Goal: Check status

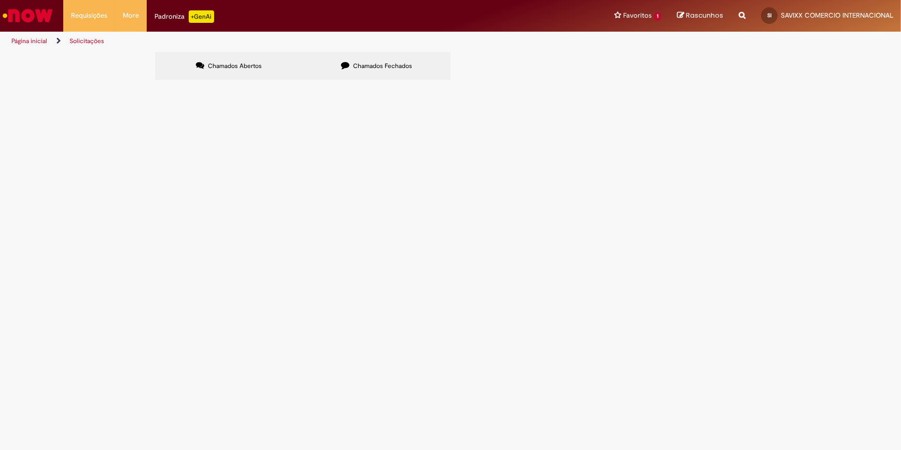
click at [367, 63] on span "Chamados Fechados" at bounding box center [382, 66] width 59 height 8
click at [0, 0] on span "R13442417" at bounding box center [0, 0] width 0 height 0
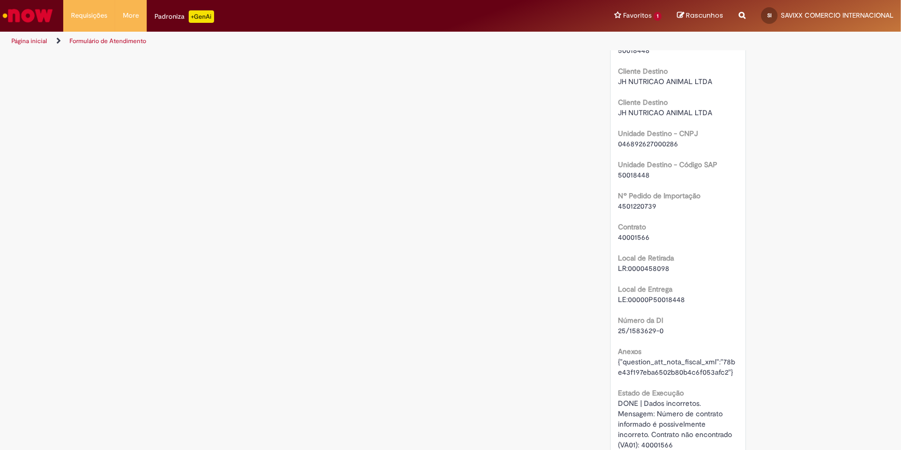
scroll to position [1186, 0]
drag, startPoint x: 616, startPoint y: 217, endPoint x: 653, endPoint y: 217, distance: 37.3
click at [653, 234] on div "40001566" at bounding box center [679, 239] width 120 height 10
copy span "40001566"
drag, startPoint x: 615, startPoint y: 185, endPoint x: 665, endPoint y: 194, distance: 51.1
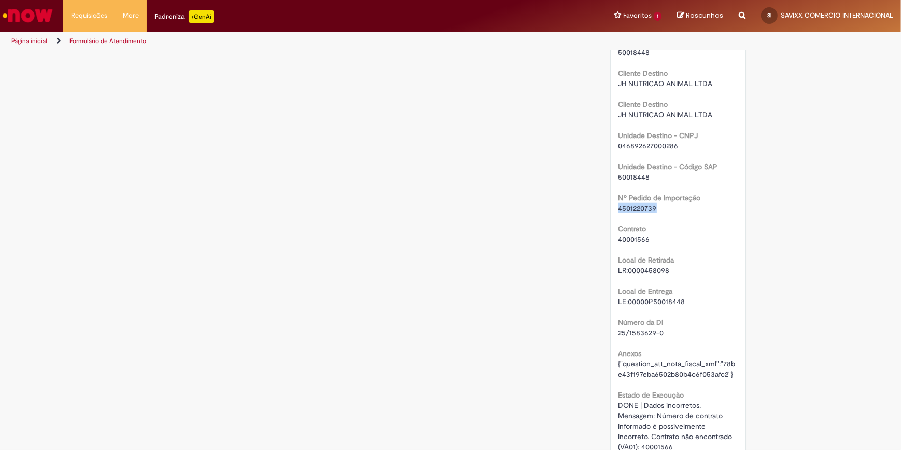
click at [663, 203] on div "4501220739" at bounding box center [679, 208] width 120 height 10
copy span "4501220739"
drag, startPoint x: 614, startPoint y: 314, endPoint x: 679, endPoint y: 312, distance: 65.9
copy span "25/1583629-0"
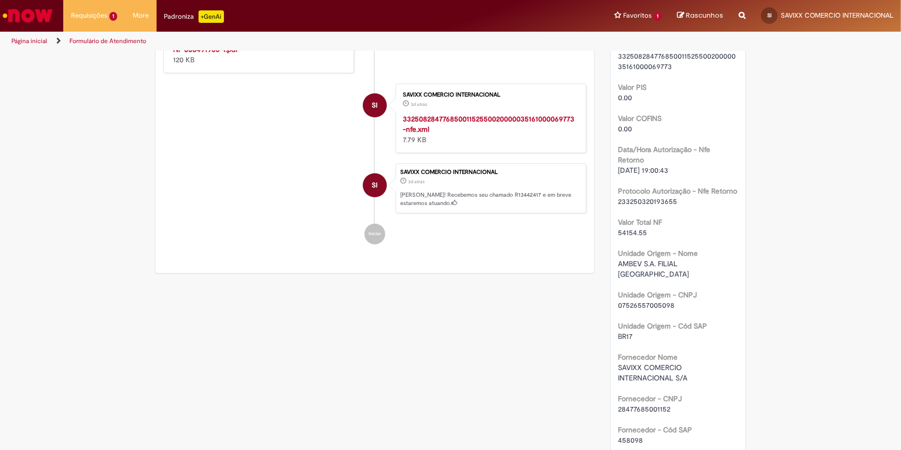
scroll to position [138, 0]
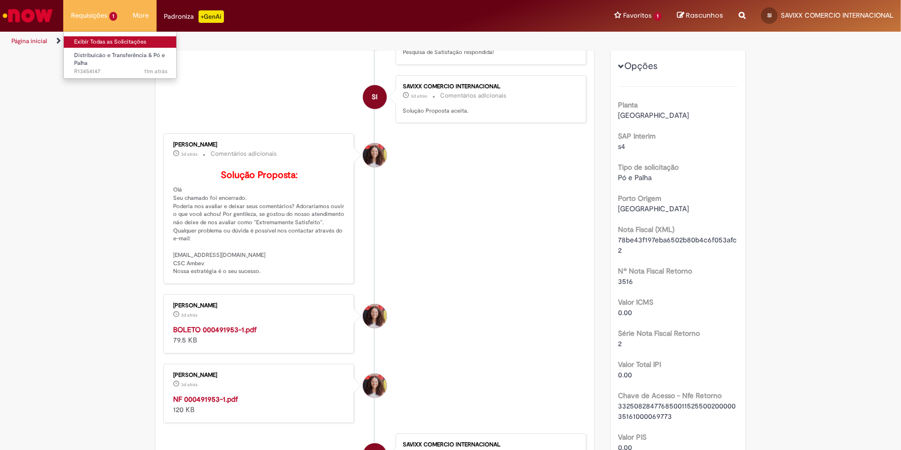
click at [83, 41] on link "Exibir Todas as Solicitações" at bounding box center [121, 41] width 114 height 11
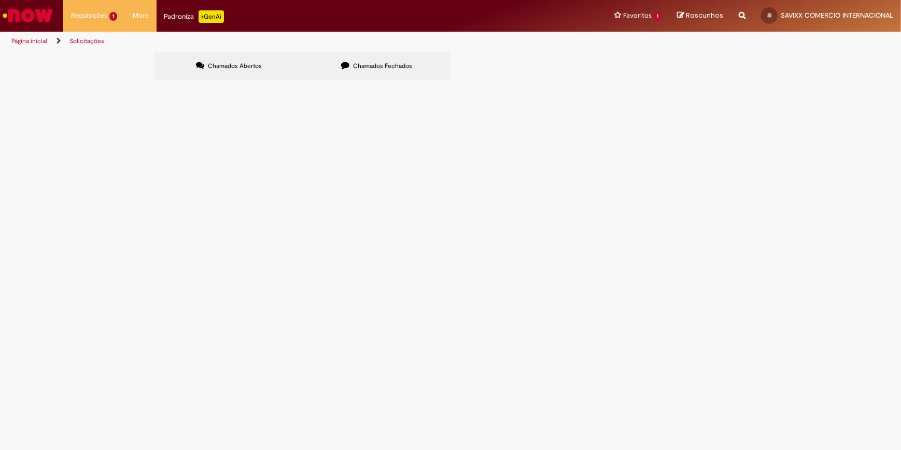
drag, startPoint x: 207, startPoint y: 146, endPoint x: 169, endPoint y: 151, distance: 38.7
click at [0, 0] on td "R13454147" at bounding box center [0, 0] width 0 height 0
copy span "R13454147"
drag, startPoint x: 455, startPoint y: 352, endPoint x: 316, endPoint y: 231, distance: 184.9
click at [450, 347] on main "Solicitações Chamados Abertos Chamados Fechados Itens solicitados Exportar como…" at bounding box center [450, 250] width 901 height 398
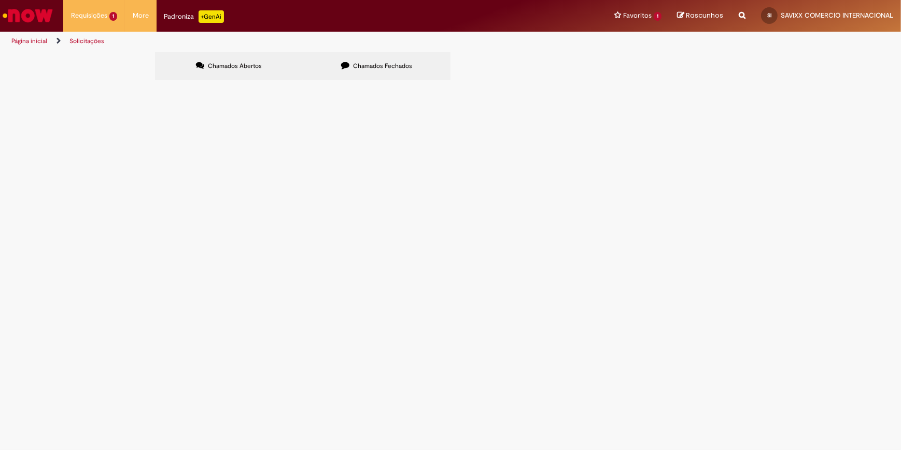
drag, startPoint x: 207, startPoint y: 151, endPoint x: 171, endPoint y: 150, distance: 36.3
click at [0, 0] on td "R13454147" at bounding box center [0, 0] width 0 height 0
copy span "R13454147"
drag, startPoint x: 541, startPoint y: 341, endPoint x: 607, endPoint y: 123, distance: 227.6
click at [555, 332] on main "Solicitações Chamados Abertos Chamados Fechados Itens solicitados Exportar como…" at bounding box center [450, 250] width 901 height 398
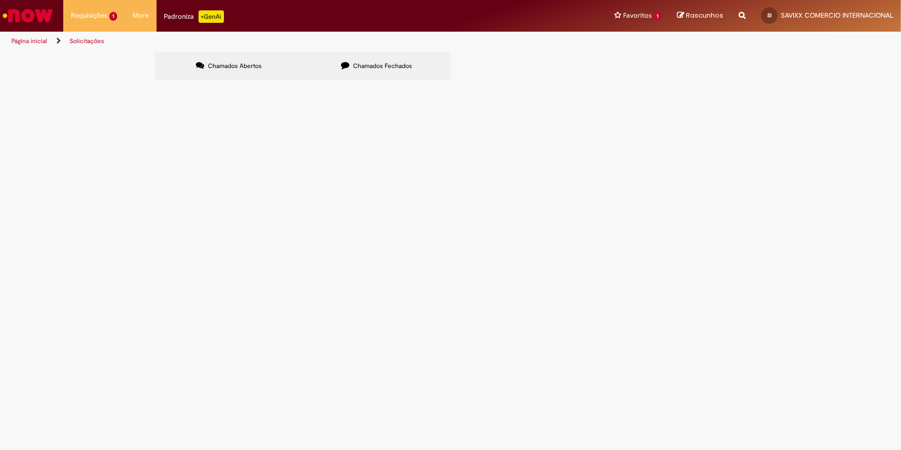
click at [469, 314] on main "Solicitações Chamados Abertos Chamados Fechados Itens solicitados Exportar como…" at bounding box center [450, 250] width 901 height 398
